Goal: Navigation & Orientation: Find specific page/section

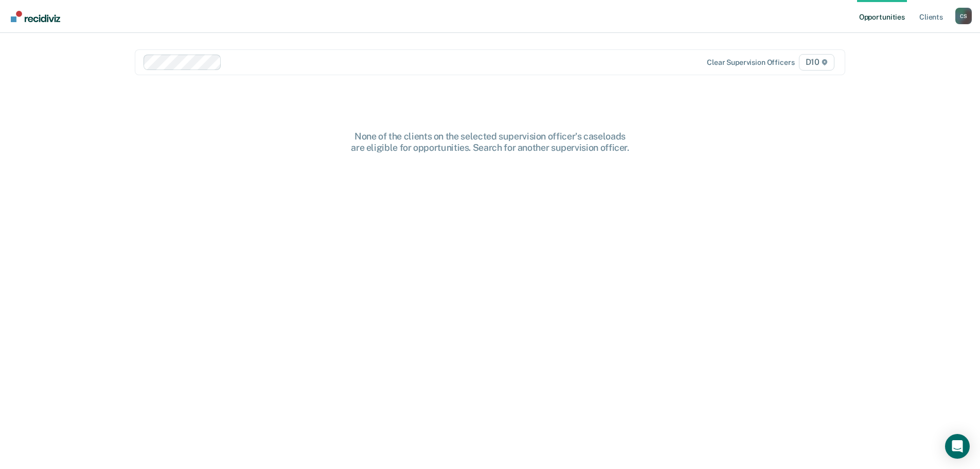
click at [873, 17] on link "Opportunities" at bounding box center [882, 16] width 50 height 33
click at [924, 16] on link "Client s" at bounding box center [931, 16] width 28 height 33
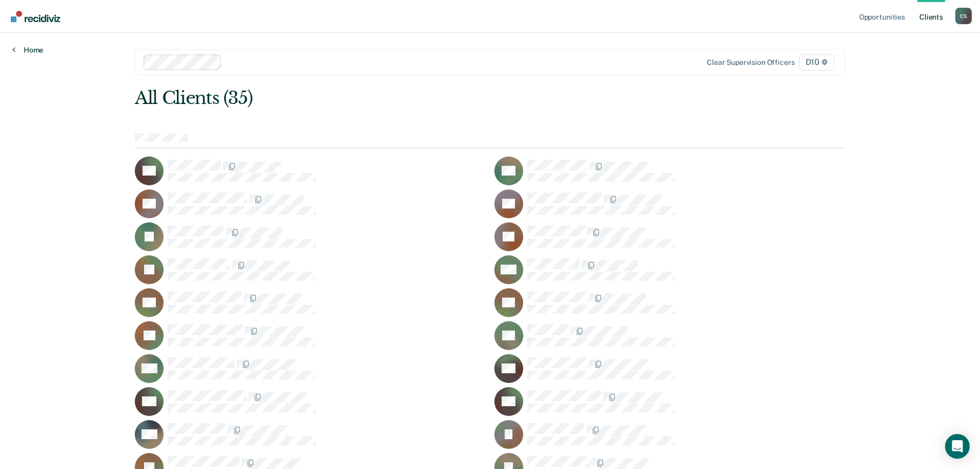
click at [27, 50] on link "Home" at bounding box center [27, 49] width 31 height 9
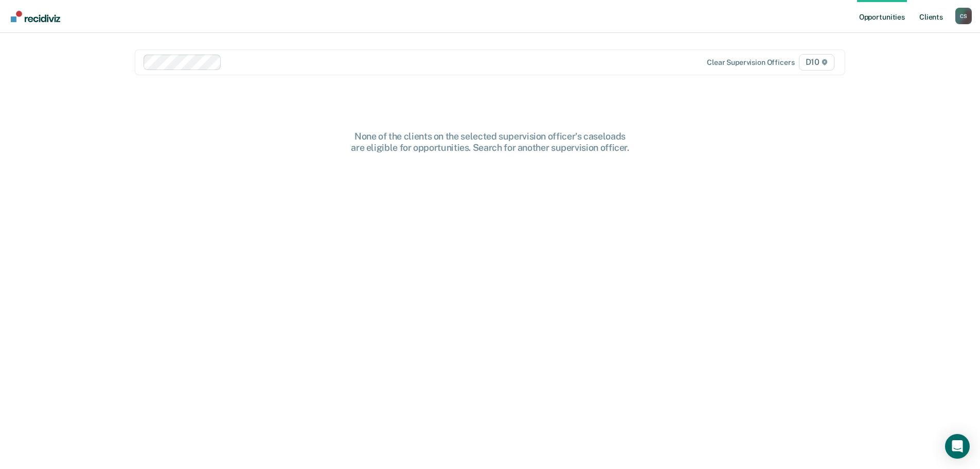
click at [935, 16] on link "Client s" at bounding box center [931, 16] width 28 height 33
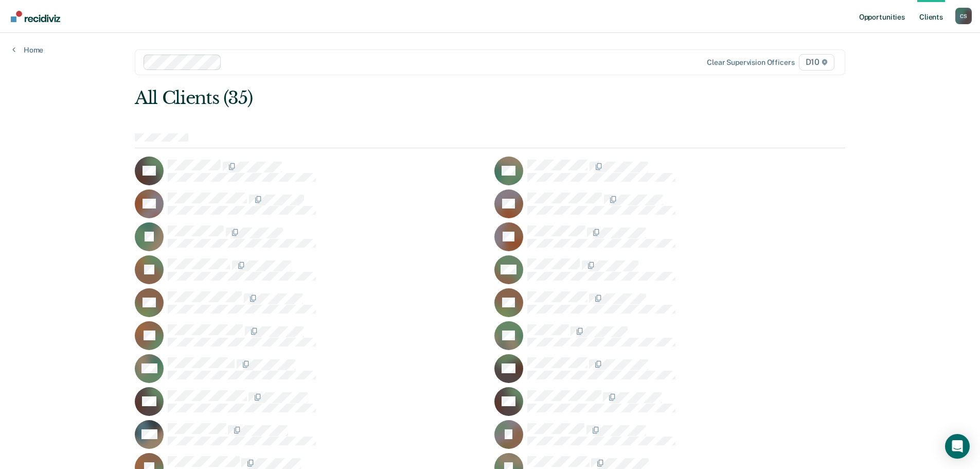
click at [874, 19] on link "Opportunities" at bounding box center [882, 16] width 50 height 33
